Goal: Information Seeking & Learning: Check status

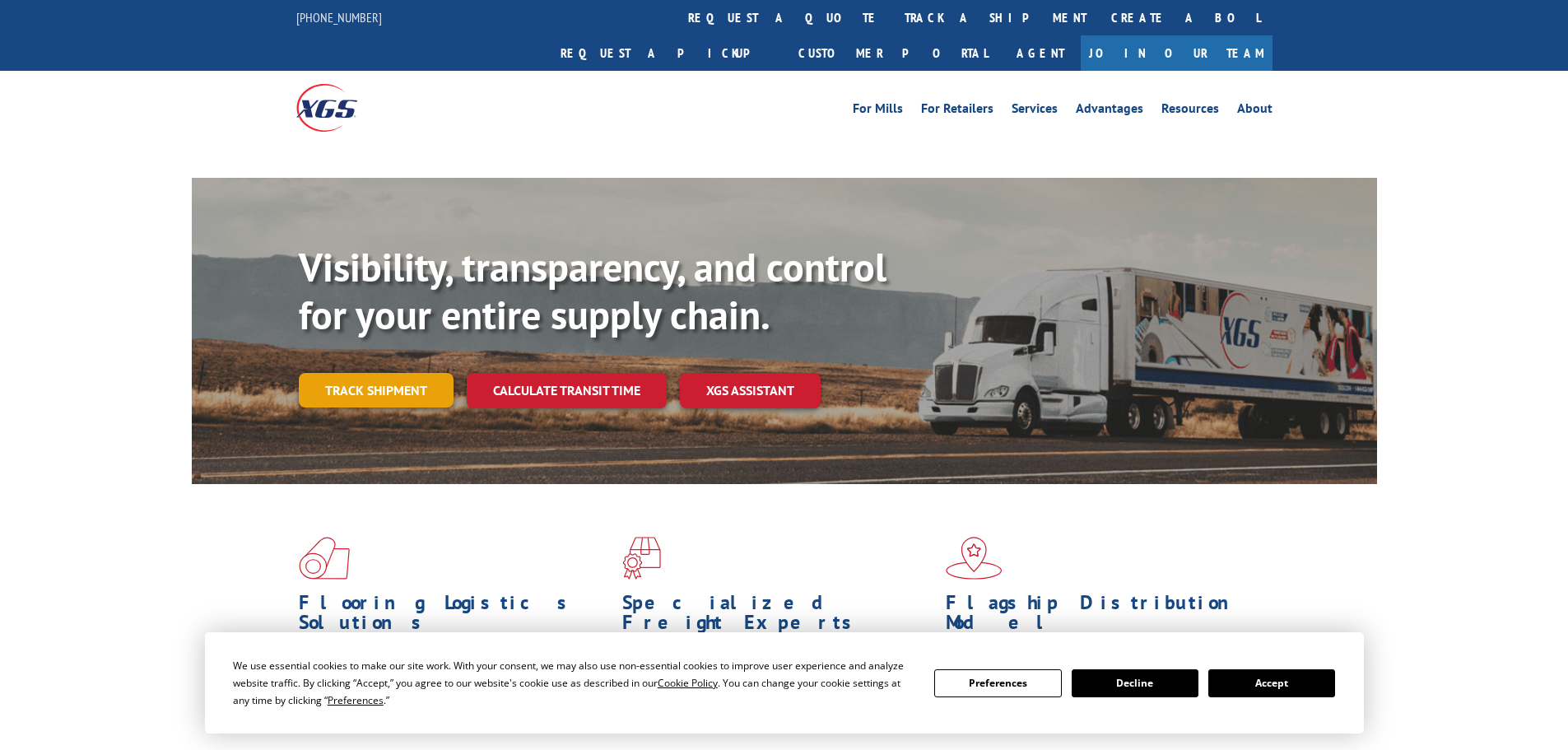
click at [386, 373] on link "Track shipment" at bounding box center [376, 390] width 155 height 34
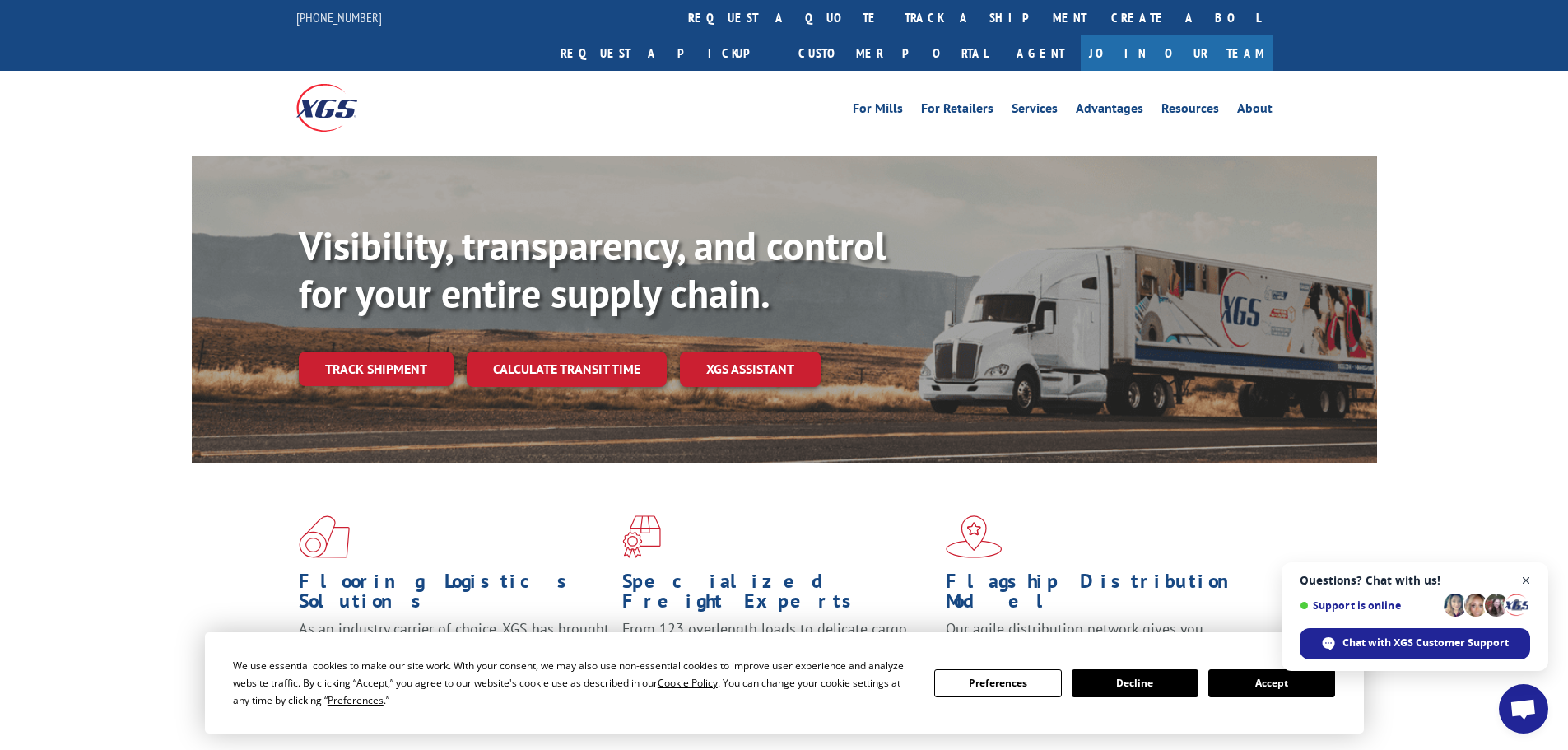
click at [1520, 577] on span "Close chat" at bounding box center [1526, 580] width 20 height 20
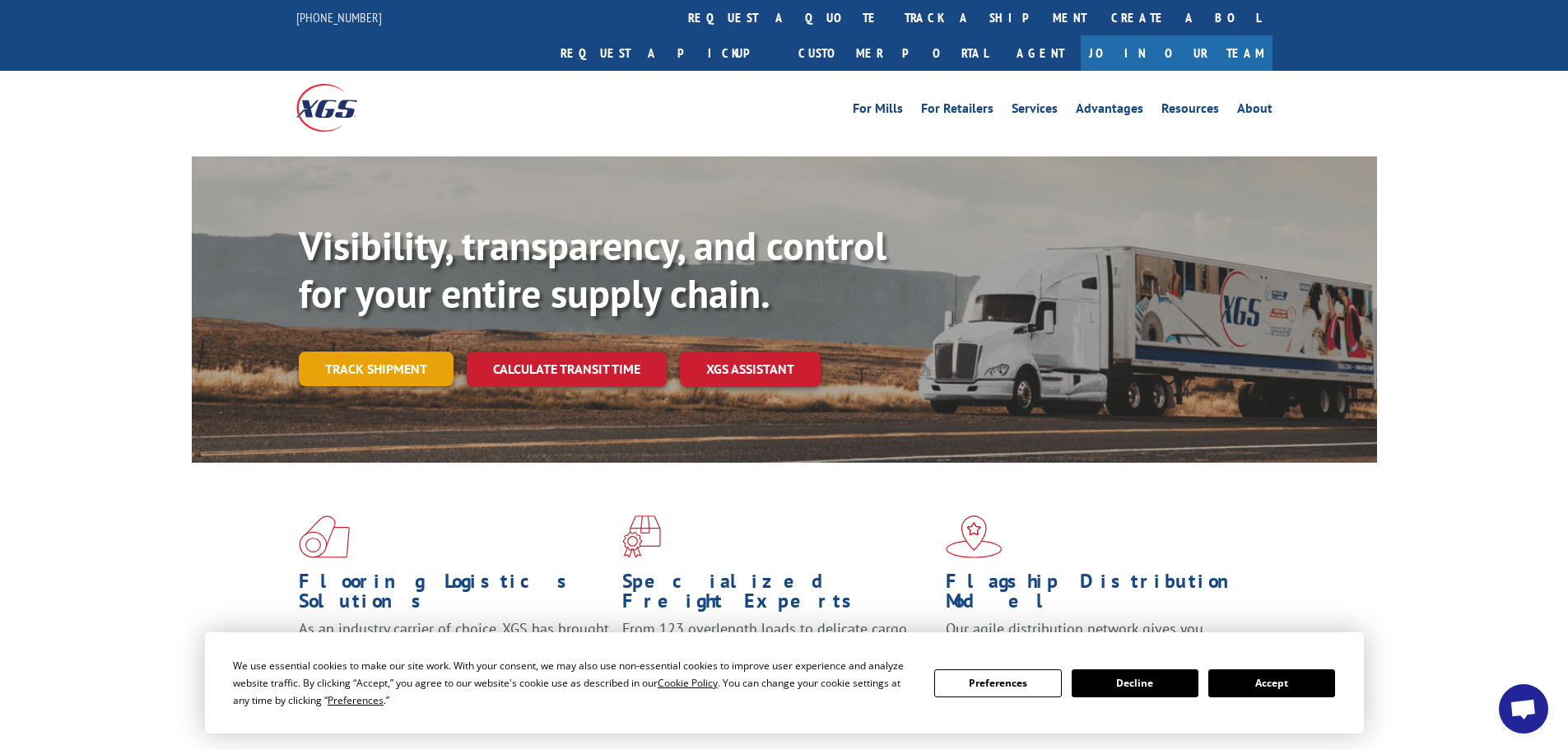
click at [413, 351] on link "Track shipment" at bounding box center [376, 368] width 155 height 34
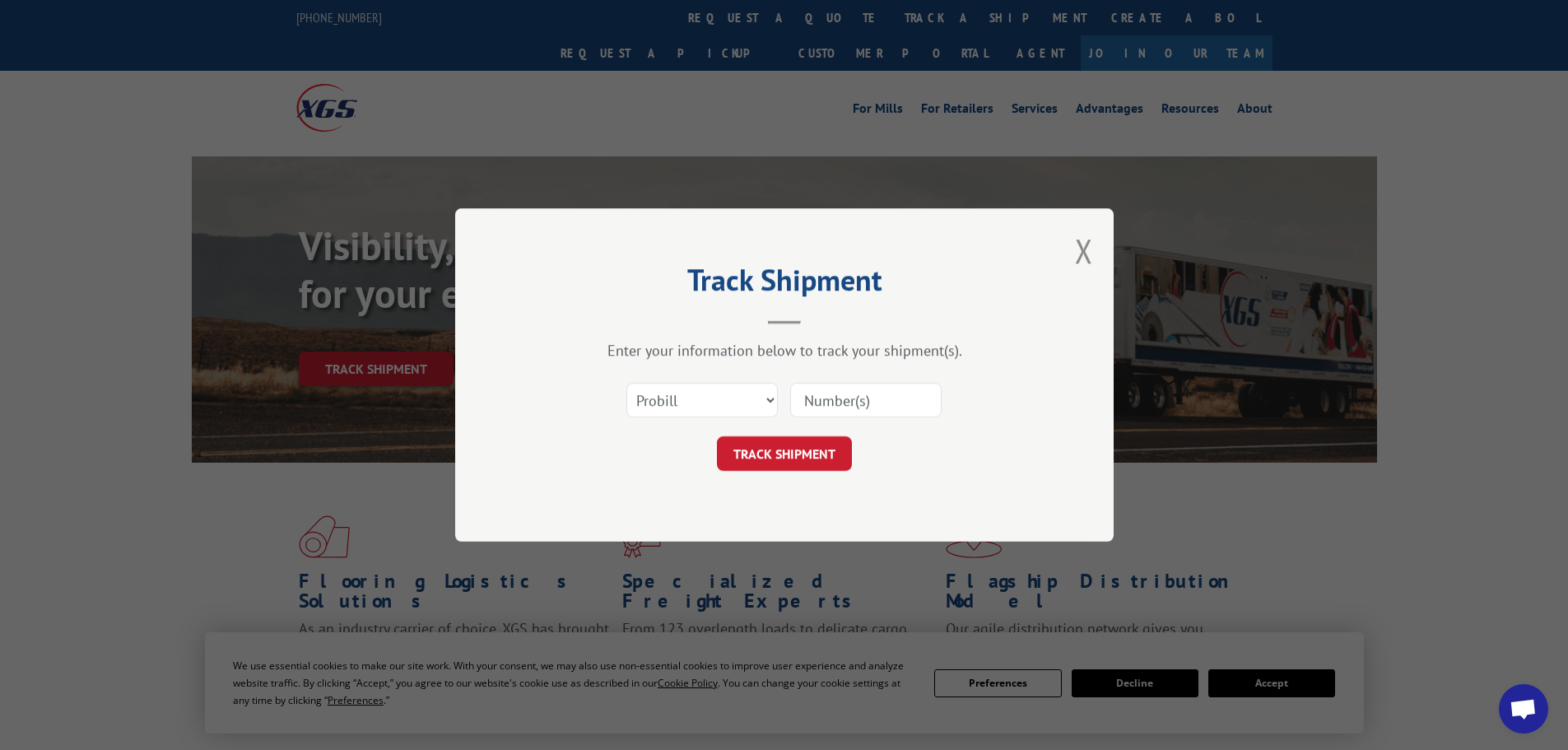
click at [896, 400] on input at bounding box center [865, 400] width 152 height 34
drag, startPoint x: 896, startPoint y: 400, endPoint x: 753, endPoint y: 406, distance: 143.1
click at [742, 406] on select "Select category... Probill BOL PO" at bounding box center [702, 400] width 152 height 34
select select "bol"
click at [626, 383] on select "Select category... Probill BOL PO" at bounding box center [702, 400] width 152 height 34
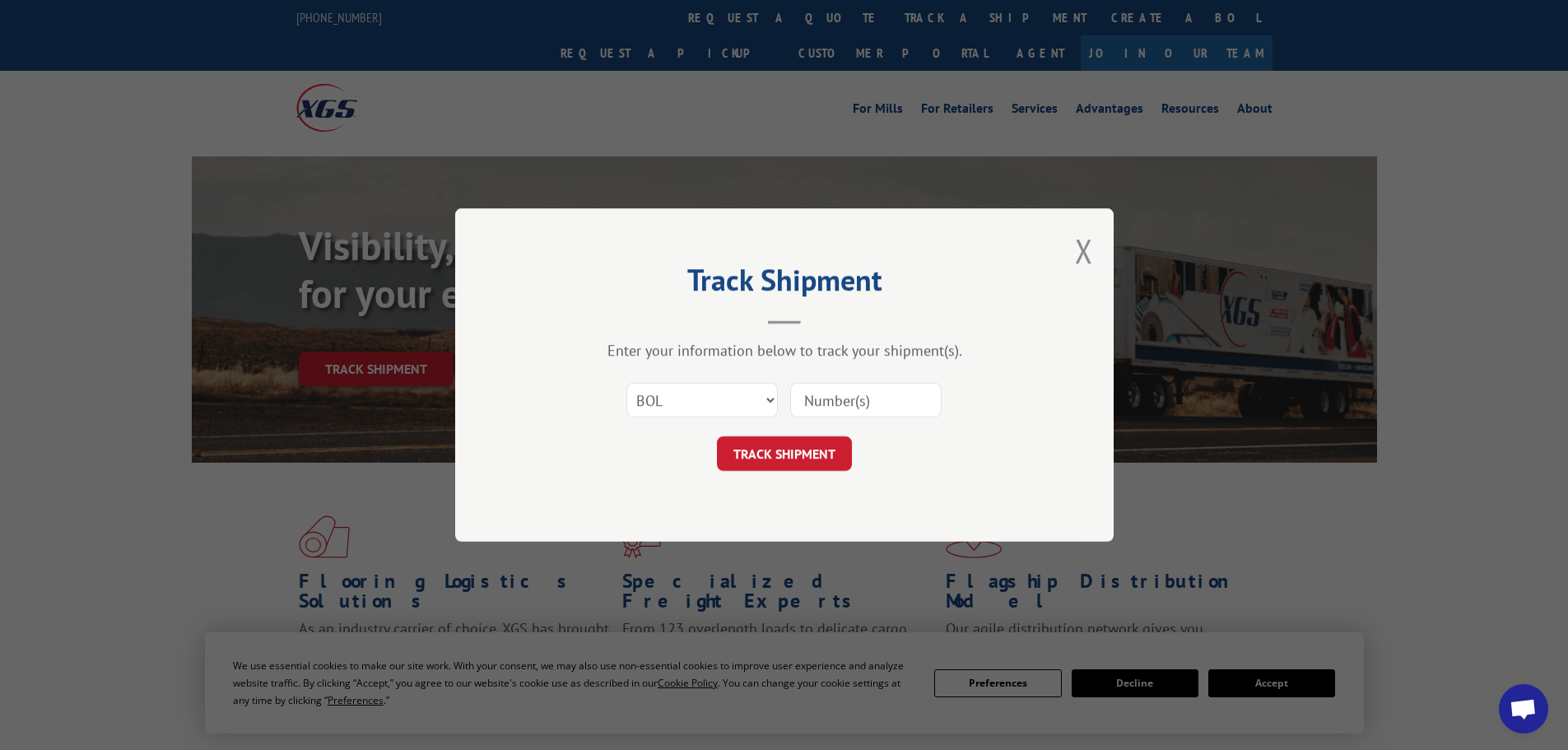
click at [837, 402] on input at bounding box center [865, 400] width 152 height 34
paste input "57544241"
type input "57544241"
click at [788, 460] on button "TRACK SHIPMENT" at bounding box center [784, 453] width 135 height 34
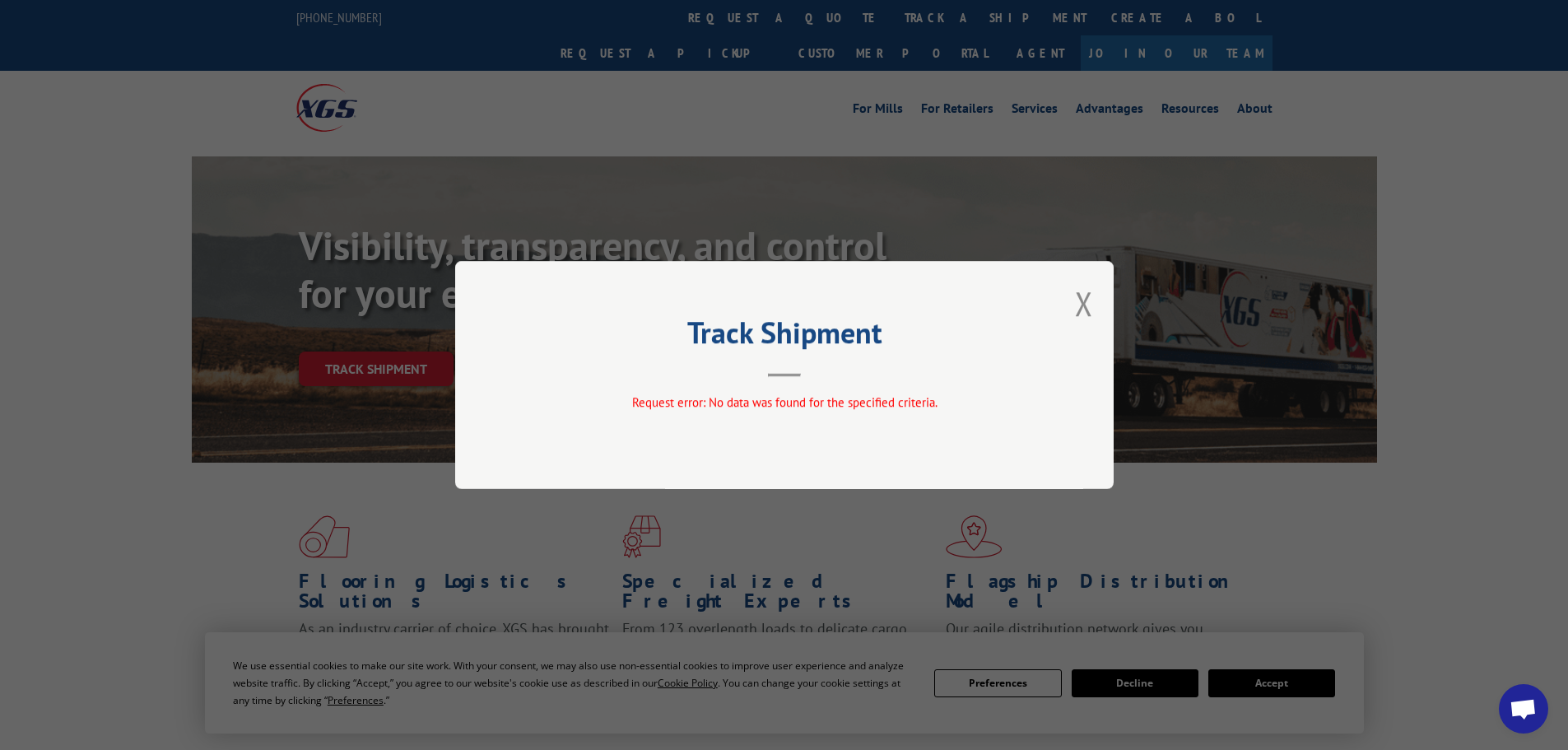
click at [1102, 304] on div "Track Shipment Request error: No data was found for the specified criteria." at bounding box center [785, 375] width 659 height 228
click at [1099, 304] on div "Track Shipment Request error: No data was found for the specified criteria." at bounding box center [785, 375] width 659 height 228
click at [1095, 307] on div "Track Shipment Request error: No data was found for the specified criteria." at bounding box center [785, 375] width 659 height 228
click at [1098, 304] on div "Track Shipment Request error: No data was found for the specified criteria." at bounding box center [785, 375] width 659 height 228
click at [1084, 308] on button "Close modal" at bounding box center [1084, 303] width 18 height 44
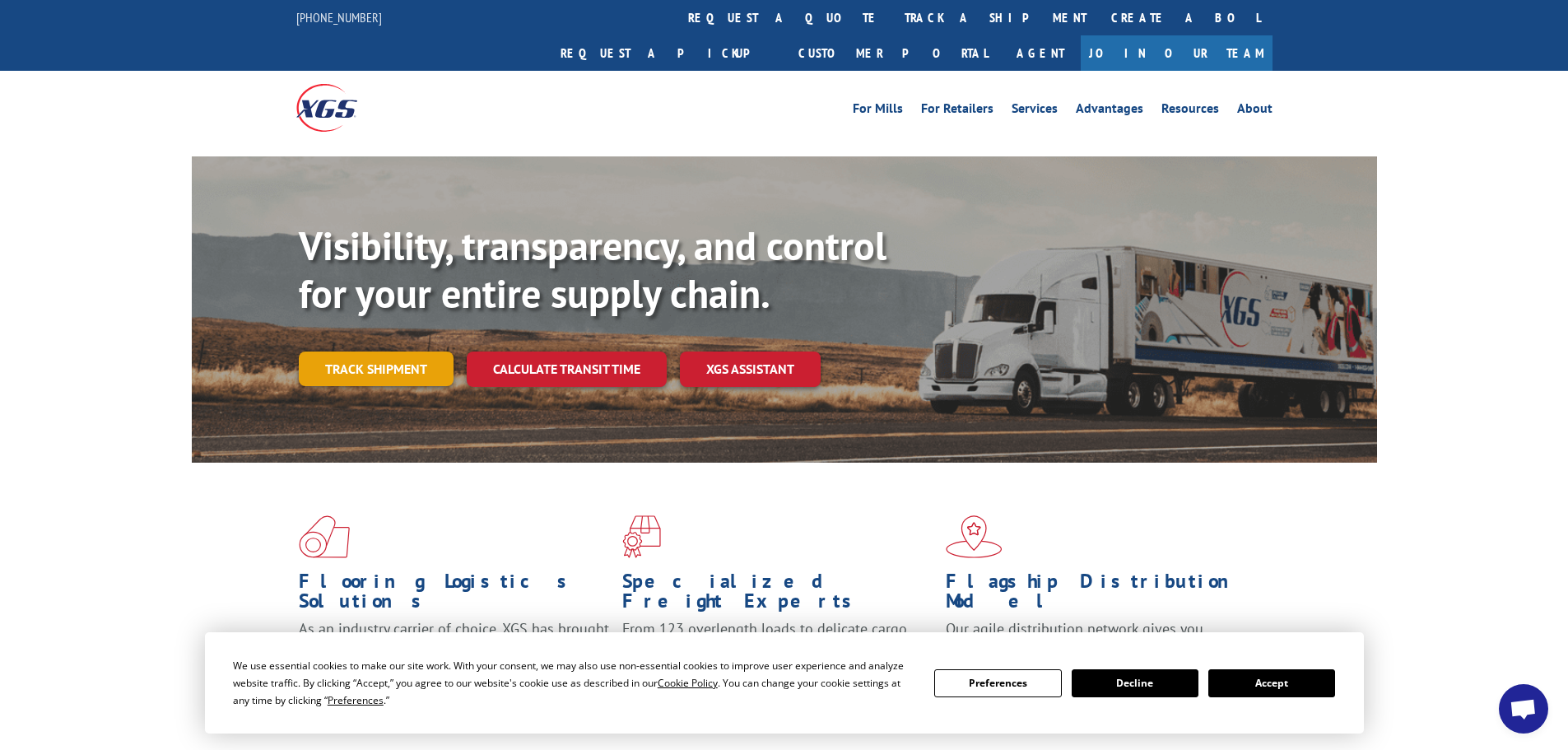
click at [416, 351] on link "Track shipment" at bounding box center [376, 368] width 155 height 34
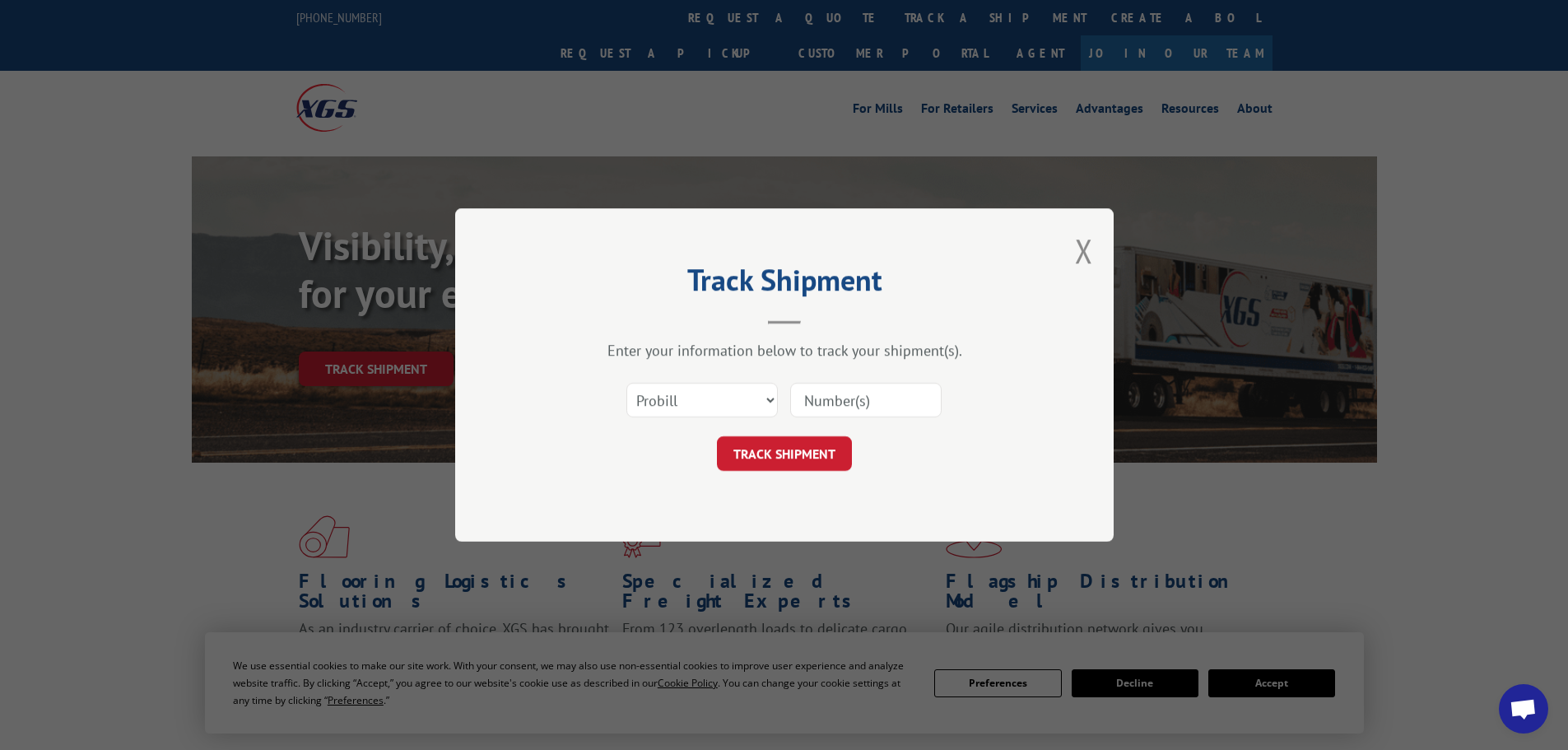
click at [843, 401] on input at bounding box center [865, 400] width 152 height 34
paste input "16755496"
type input "16755496"
click at [762, 458] on button "TRACK SHIPMENT" at bounding box center [784, 453] width 135 height 34
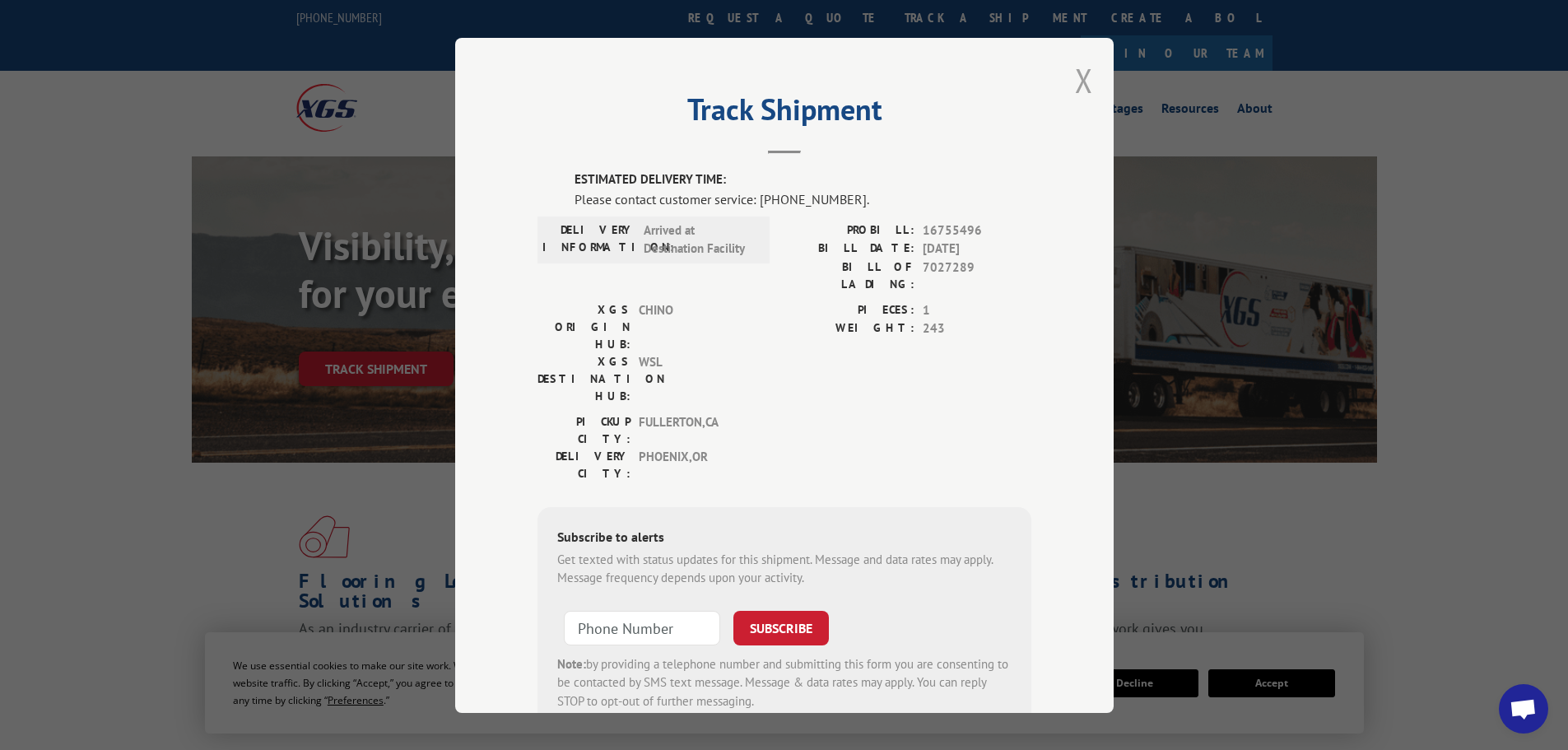
click at [1075, 70] on button "Close modal" at bounding box center [1084, 81] width 18 height 44
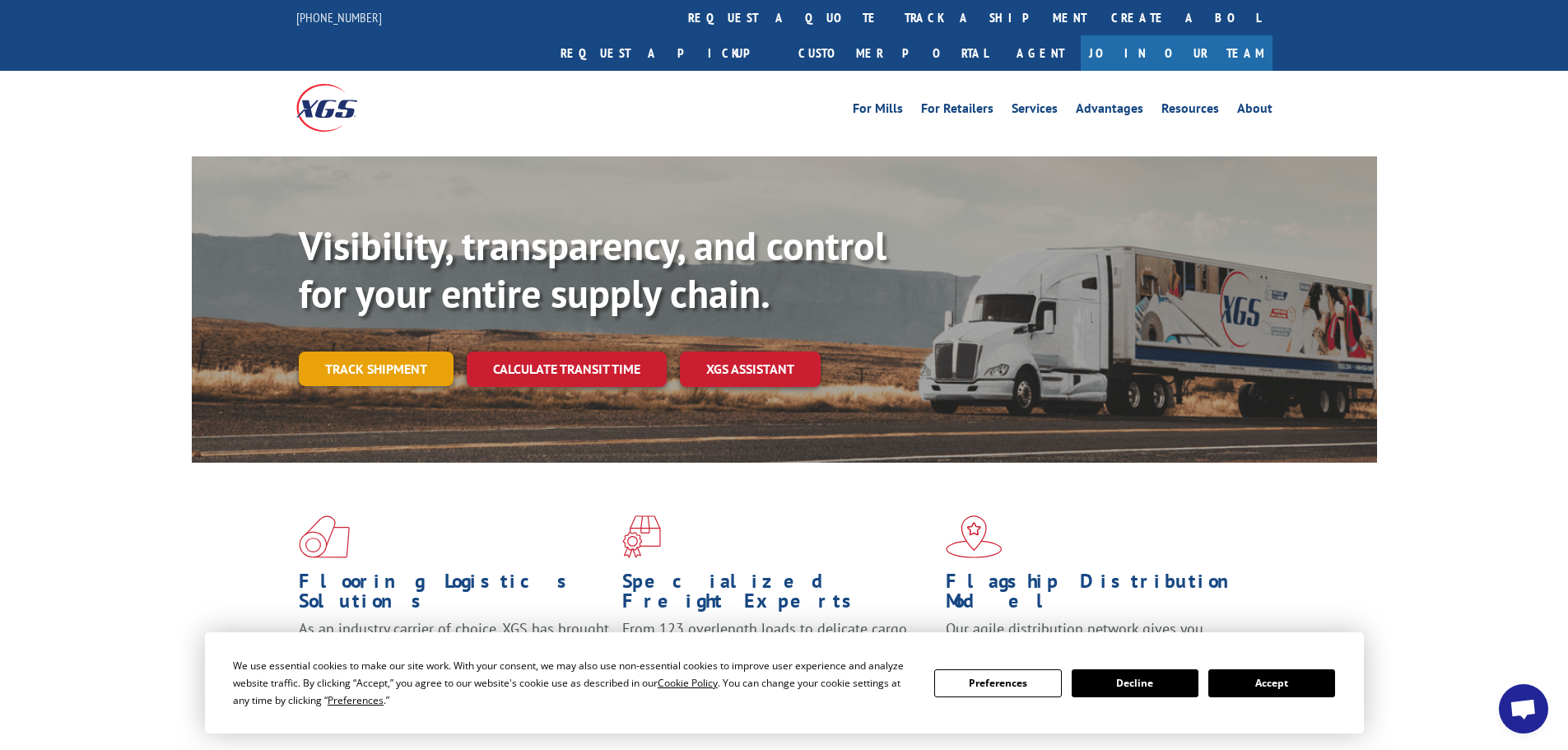
click at [406, 351] on link "Track shipment" at bounding box center [376, 368] width 155 height 34
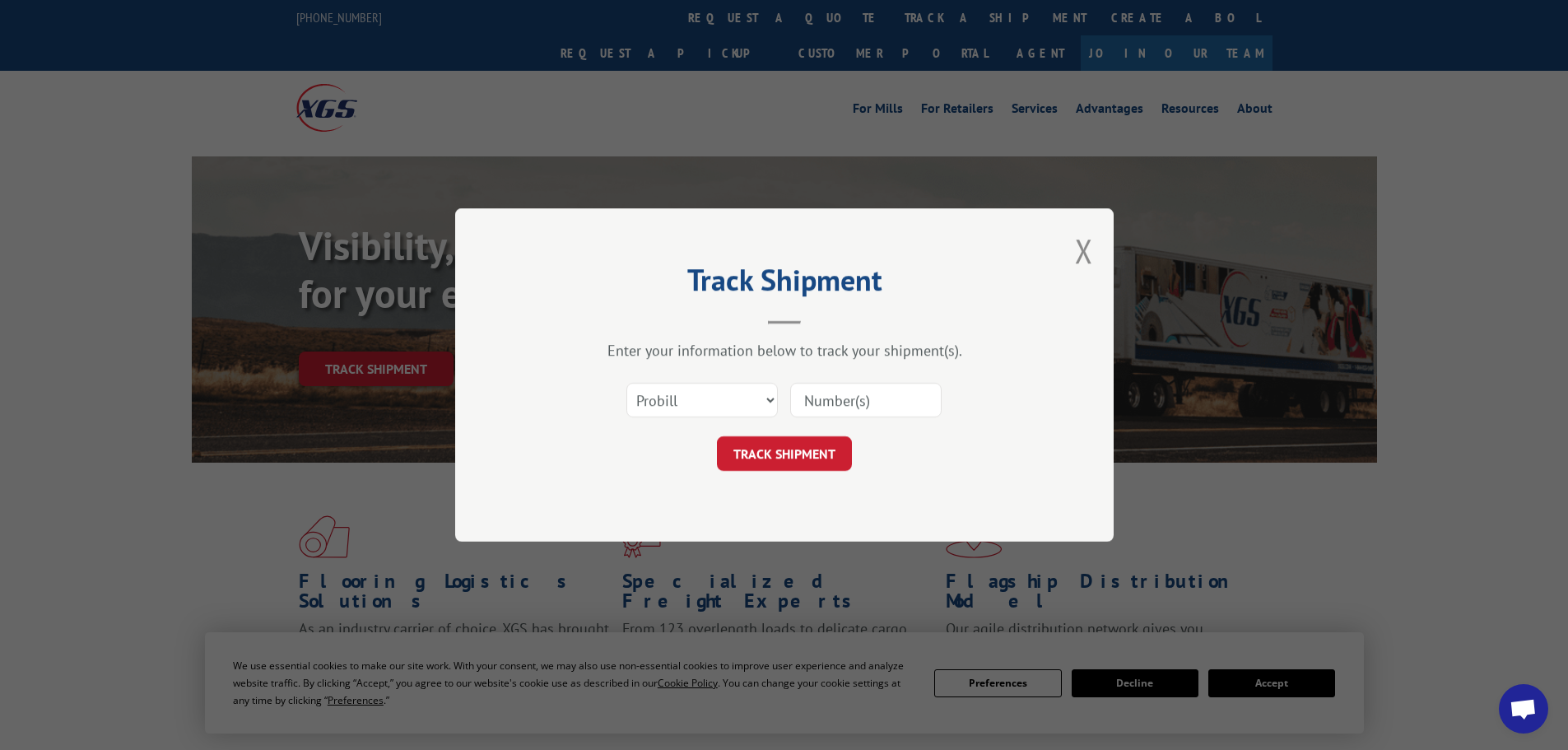
click at [862, 400] on input at bounding box center [865, 400] width 152 height 34
paste input "16755496"
type input "16755496"
click at [840, 459] on button "TRACK SHIPMENT" at bounding box center [784, 453] width 135 height 34
